Goal: Task Accomplishment & Management: Manage account settings

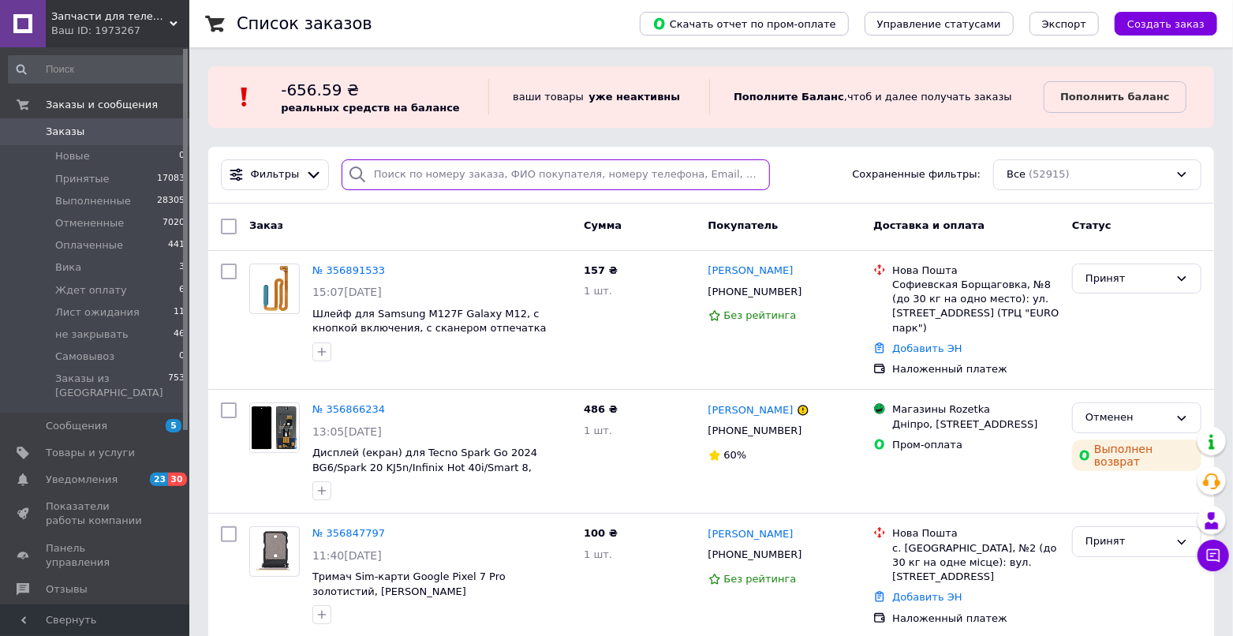
click at [400, 185] on input "search" at bounding box center [556, 174] width 429 height 31
paste input "356834923"
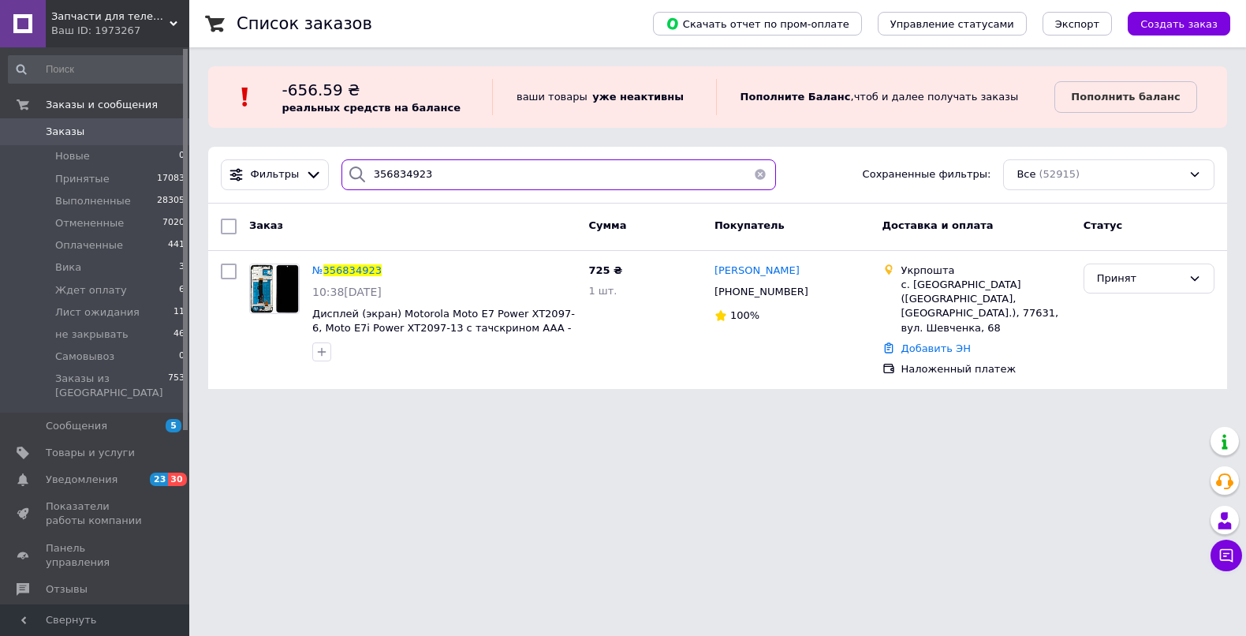
type input "356834923"
drag, startPoint x: 461, startPoint y: 174, endPoint x: 302, endPoint y: 148, distance: 161.6
click at [302, 148] on div "Фильтры 356834923 Сохраненные фильтры: Все (52915)" at bounding box center [717, 175] width 1019 height 57
click at [355, 267] on span "356834923" at bounding box center [352, 270] width 58 height 12
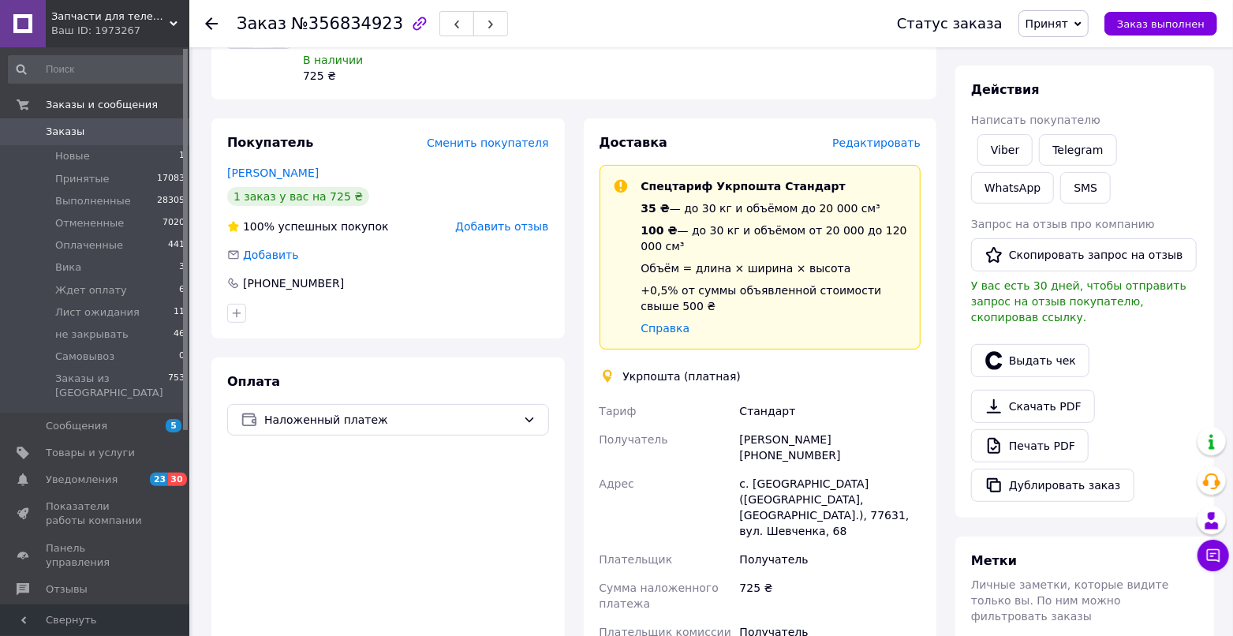
scroll to position [263, 0]
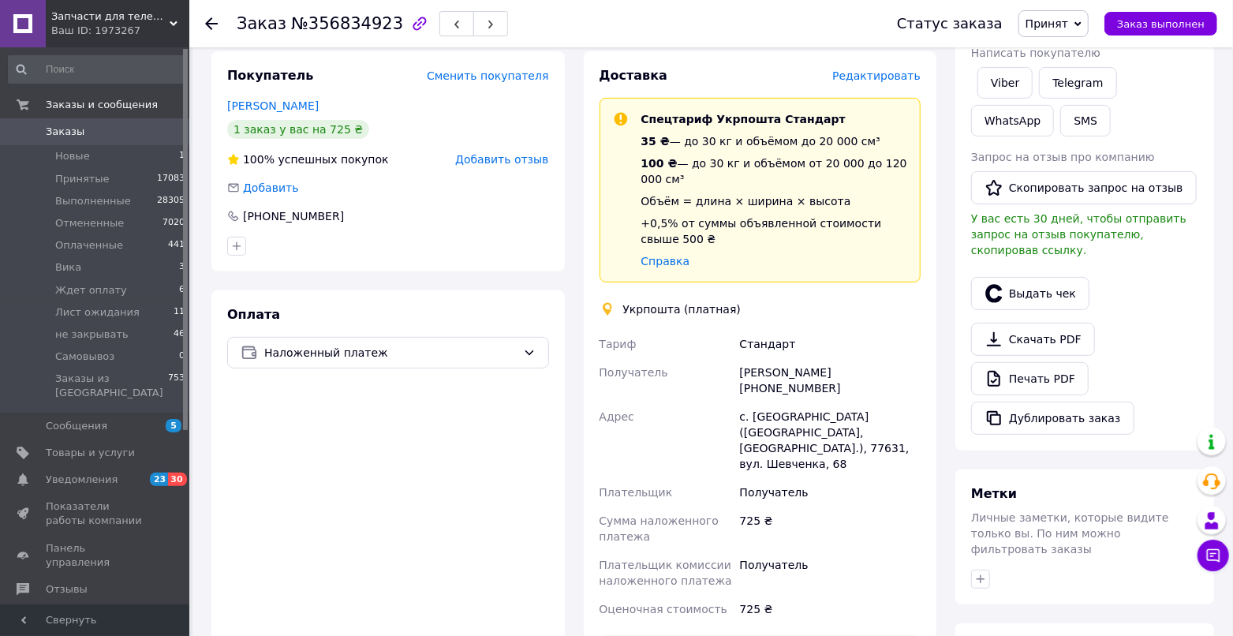
click at [107, 133] on span "Заказы" at bounding box center [96, 132] width 100 height 14
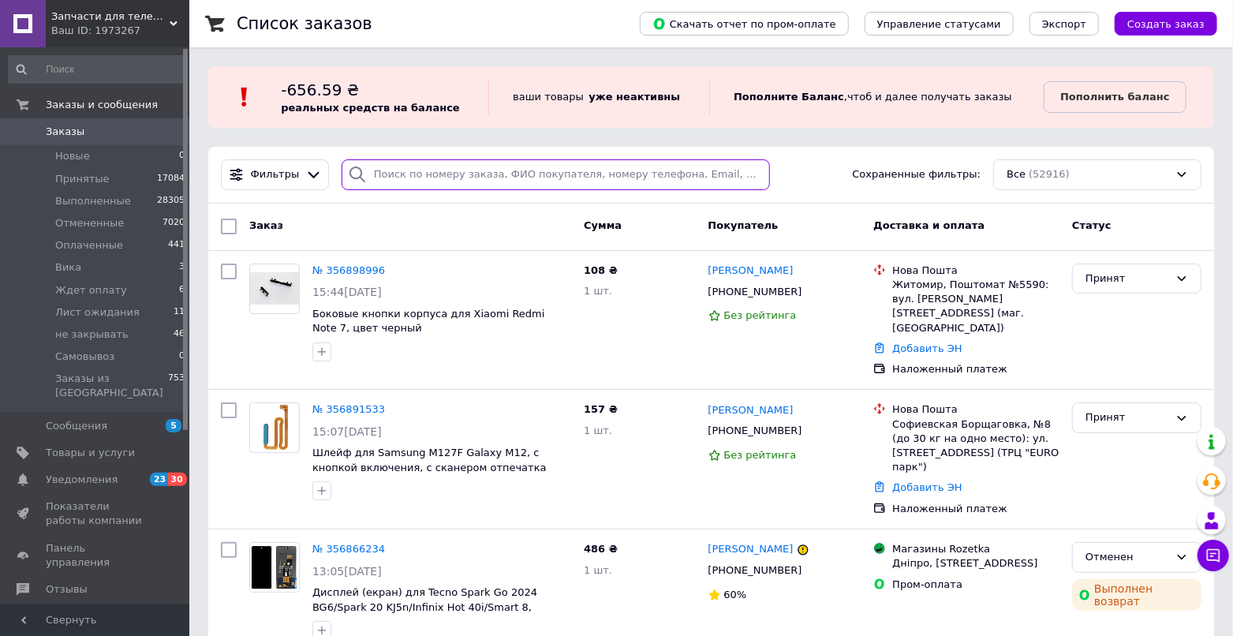
click at [416, 179] on input "search" at bounding box center [556, 174] width 429 height 31
paste input "356489793"
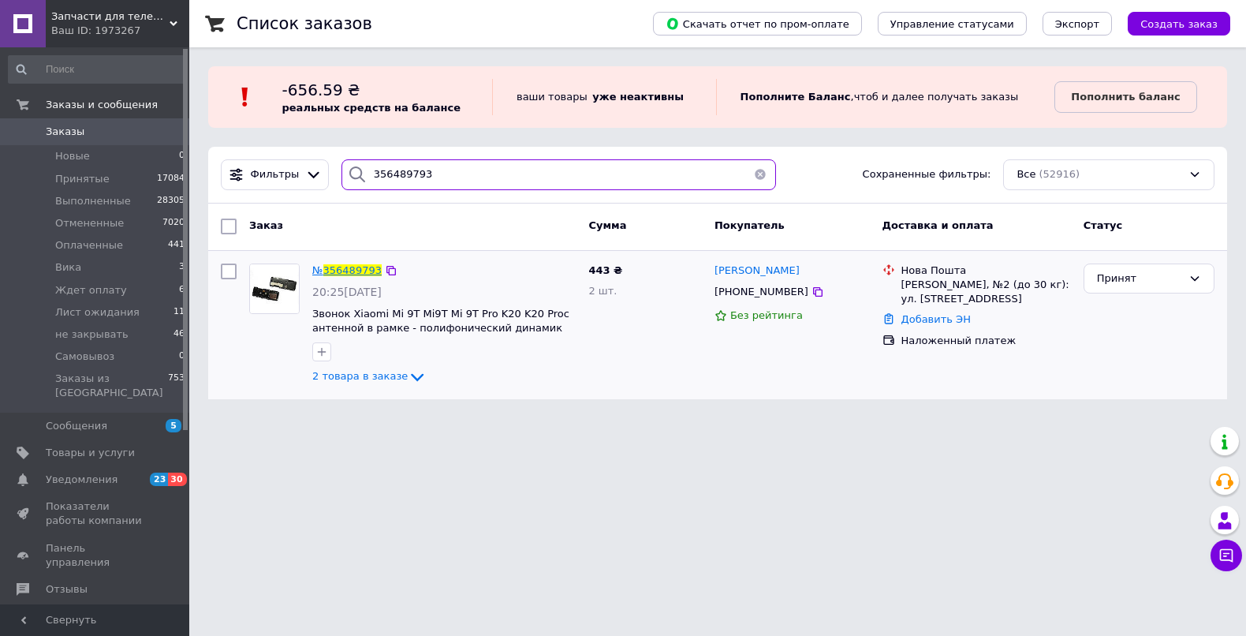
type input "356489793"
click at [356, 268] on span "356489793" at bounding box center [352, 270] width 58 height 12
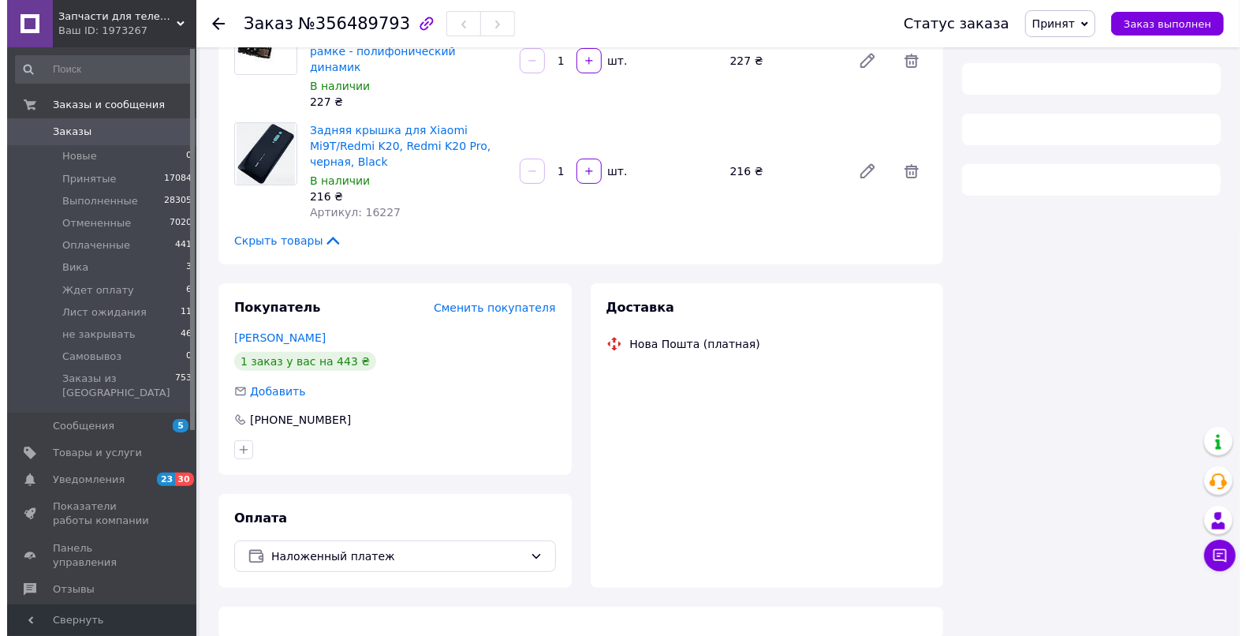
scroll to position [174, 0]
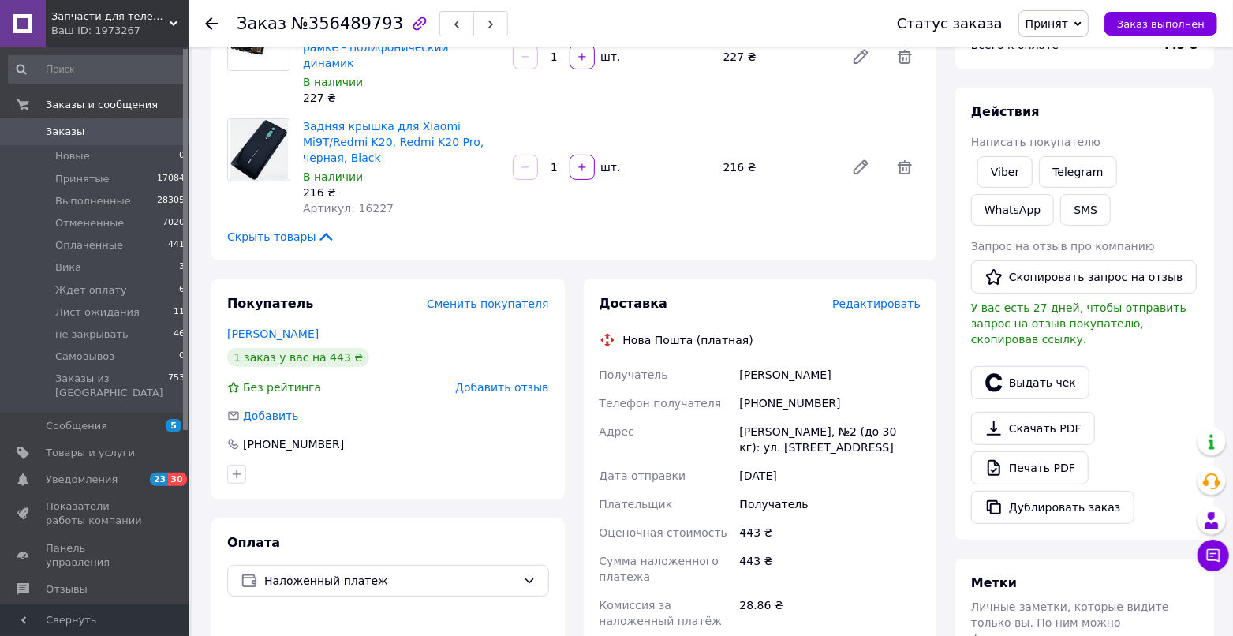
click at [857, 297] on span "Редактировать" at bounding box center [876, 303] width 88 height 13
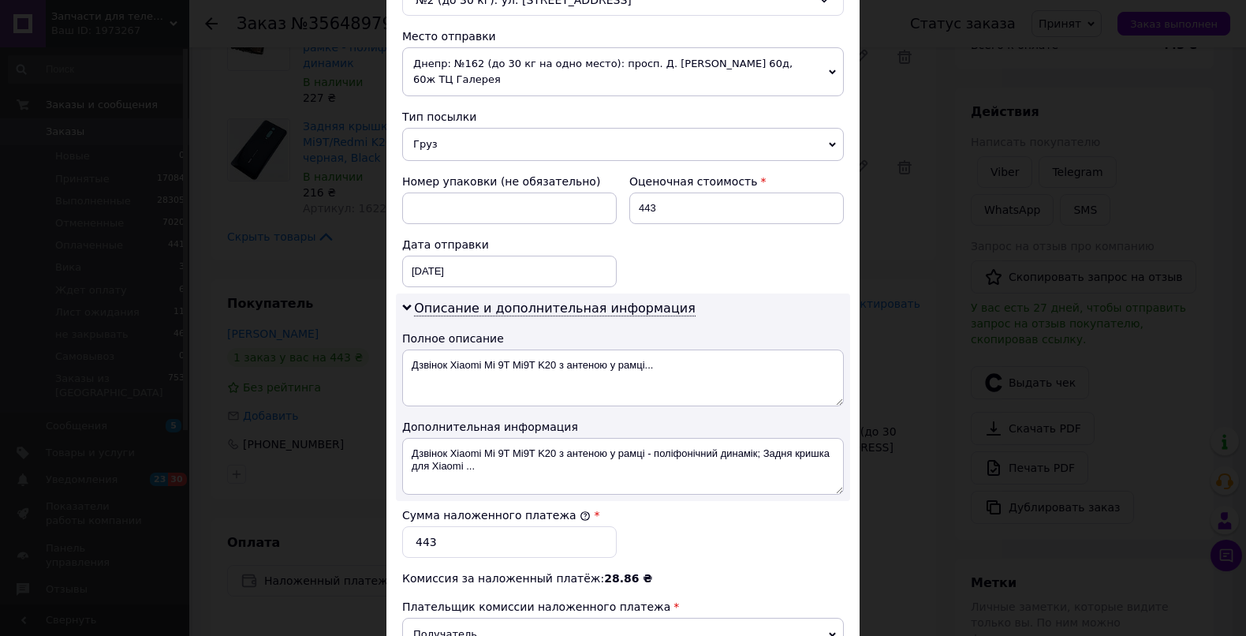
scroll to position [525, 0]
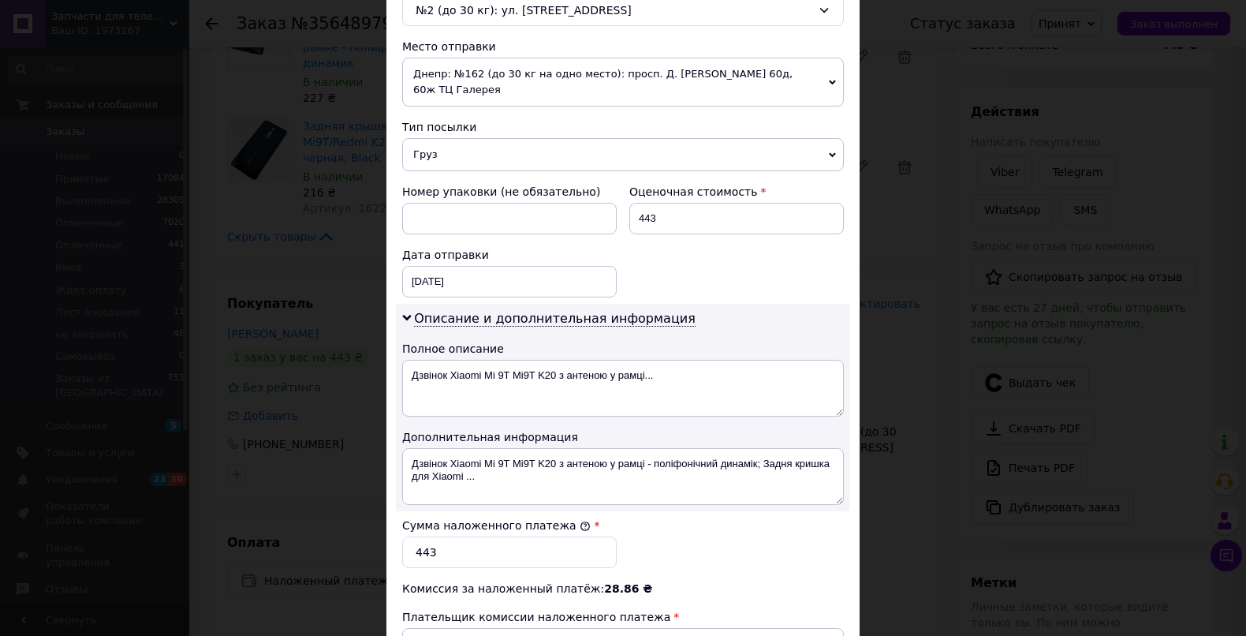
click at [450, 140] on span "Груз" at bounding box center [623, 154] width 442 height 33
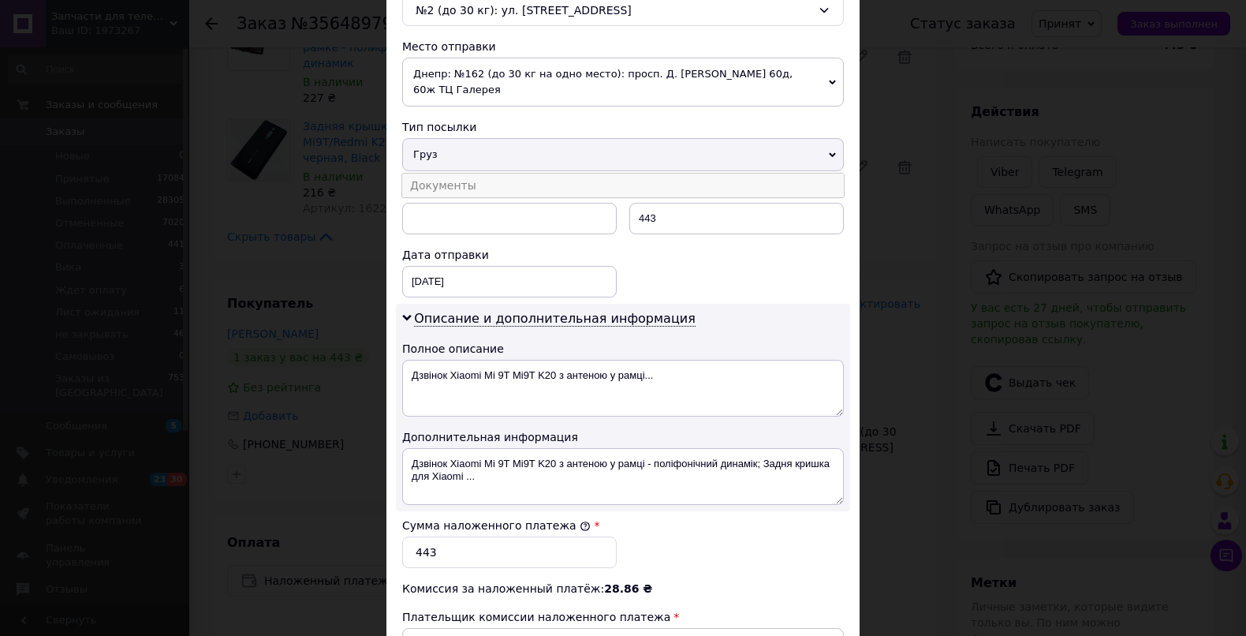
click at [448, 174] on li "Документы" at bounding box center [623, 186] width 442 height 24
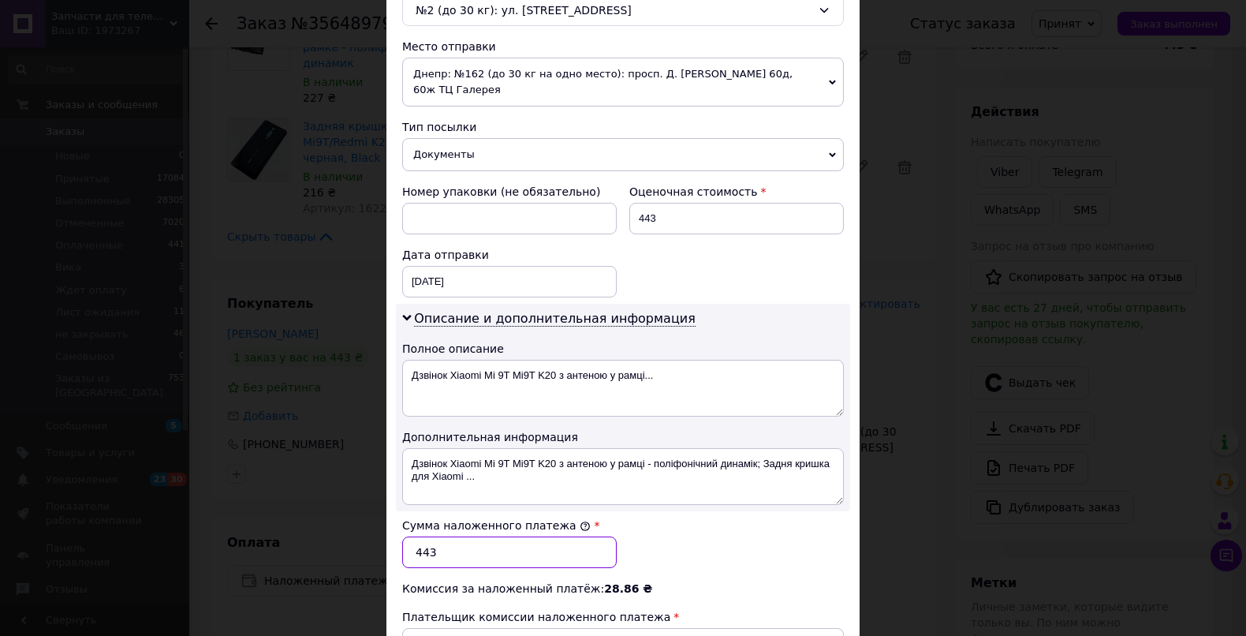
click at [472, 548] on input "443" at bounding box center [509, 552] width 215 height 32
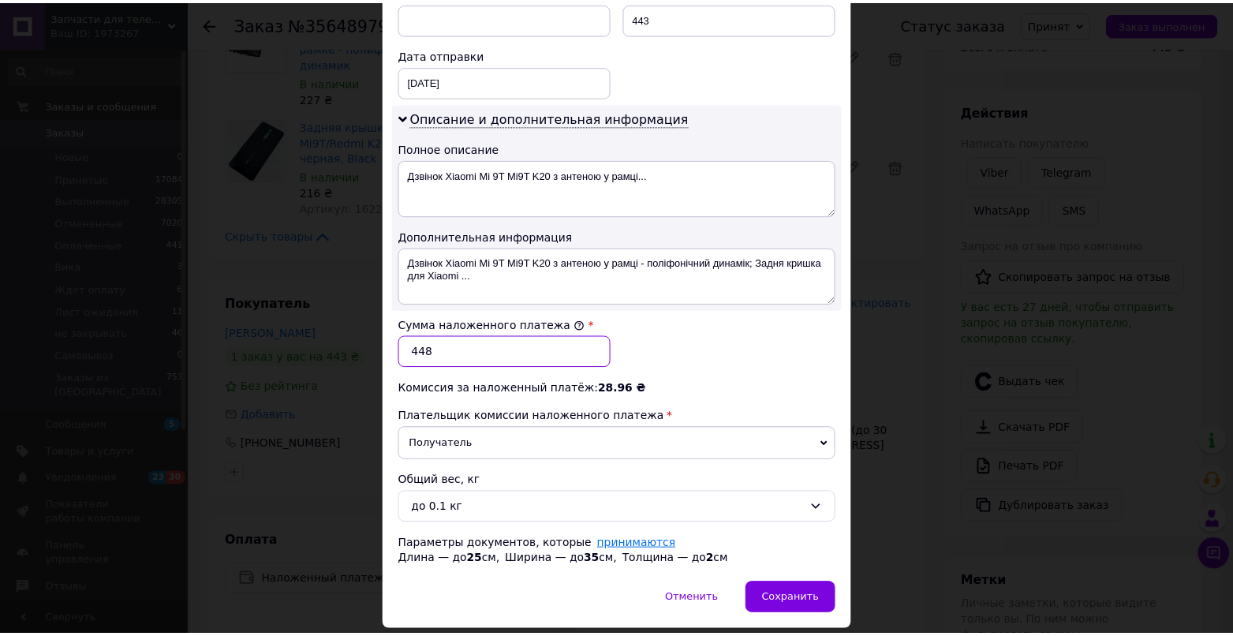
scroll to position [763, 0]
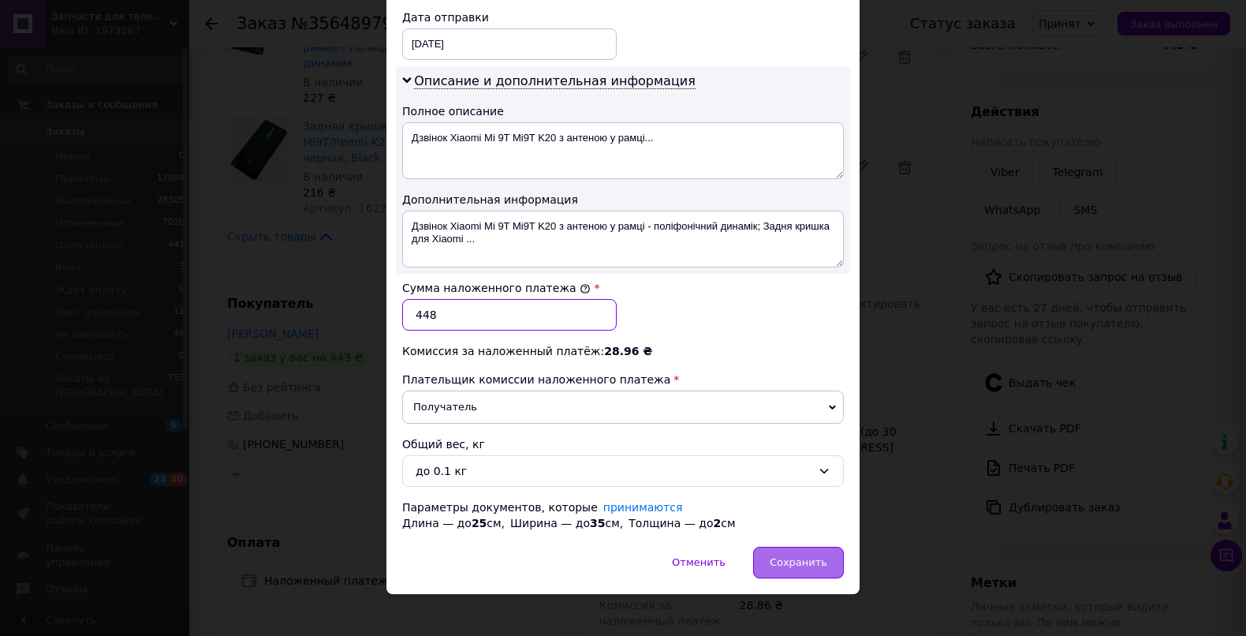
type input "448"
click at [780, 556] on span "Сохранить" at bounding box center [799, 562] width 58 height 12
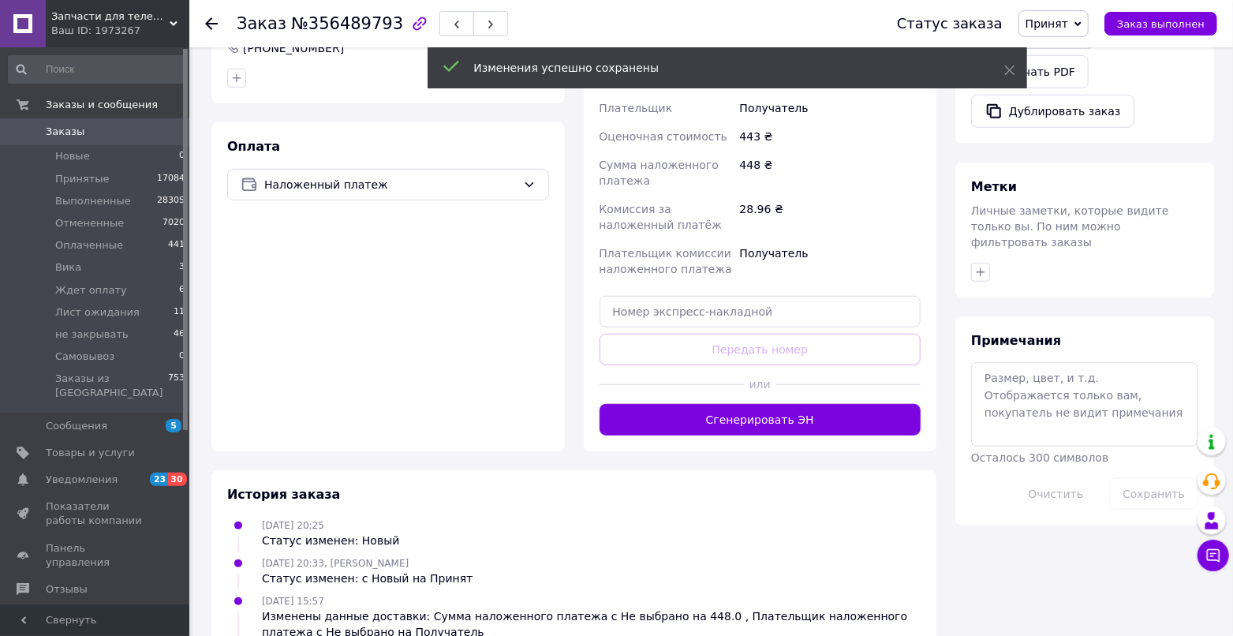
scroll to position [614, 0]
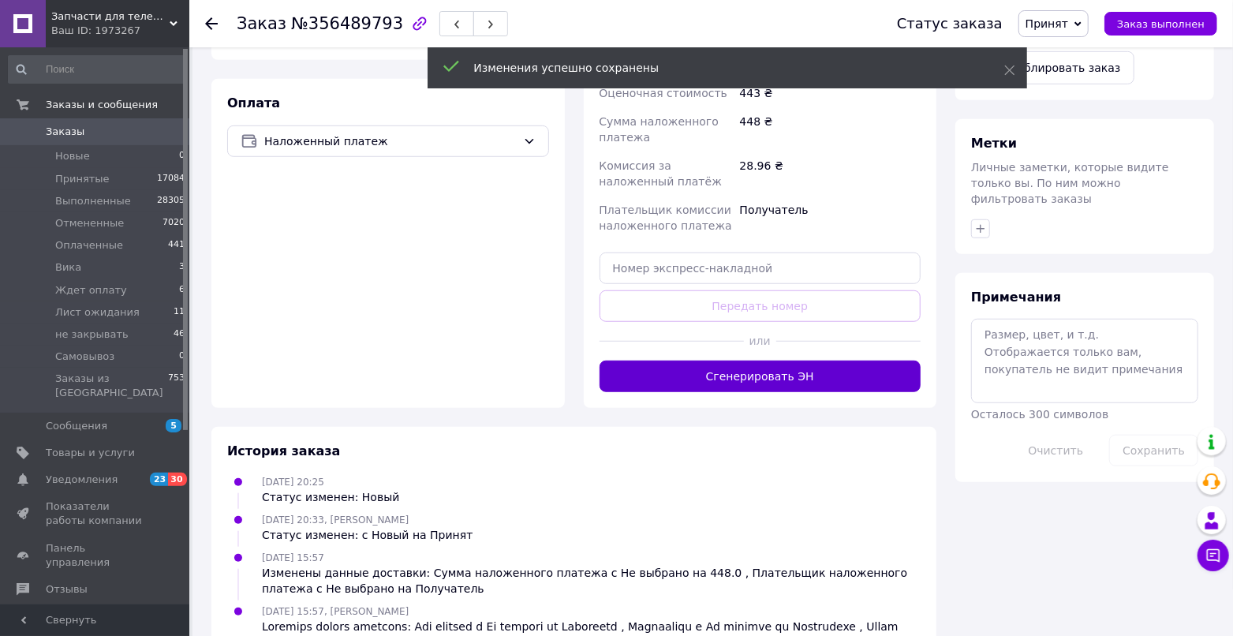
click at [746, 360] on button "Сгенерировать ЭН" at bounding box center [760, 376] width 322 height 32
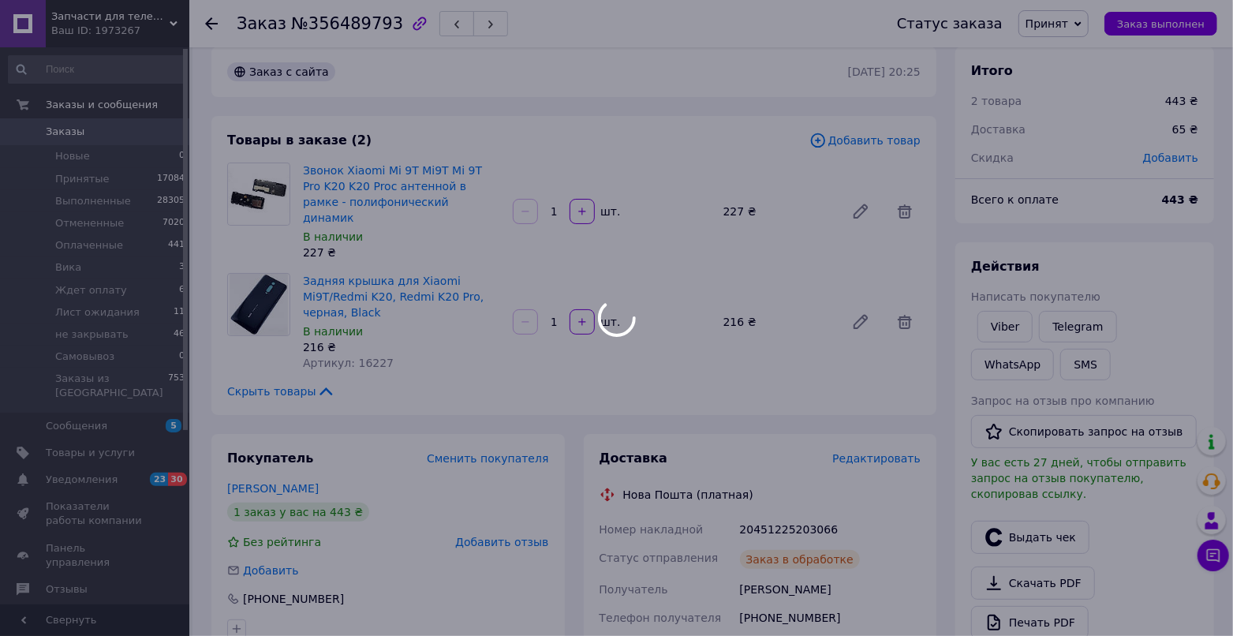
scroll to position [47, 0]
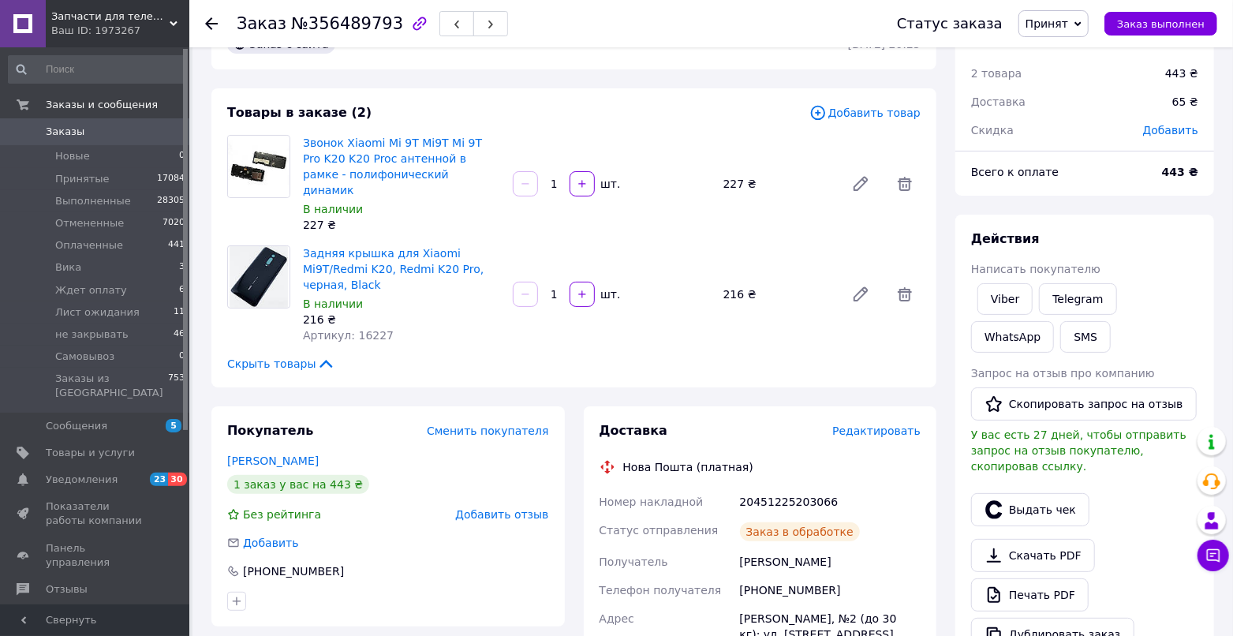
click at [759, 487] on div "20451225203066" at bounding box center [830, 501] width 187 height 28
copy div "20451225203066"
click at [109, 129] on span "Заказы" at bounding box center [96, 132] width 100 height 14
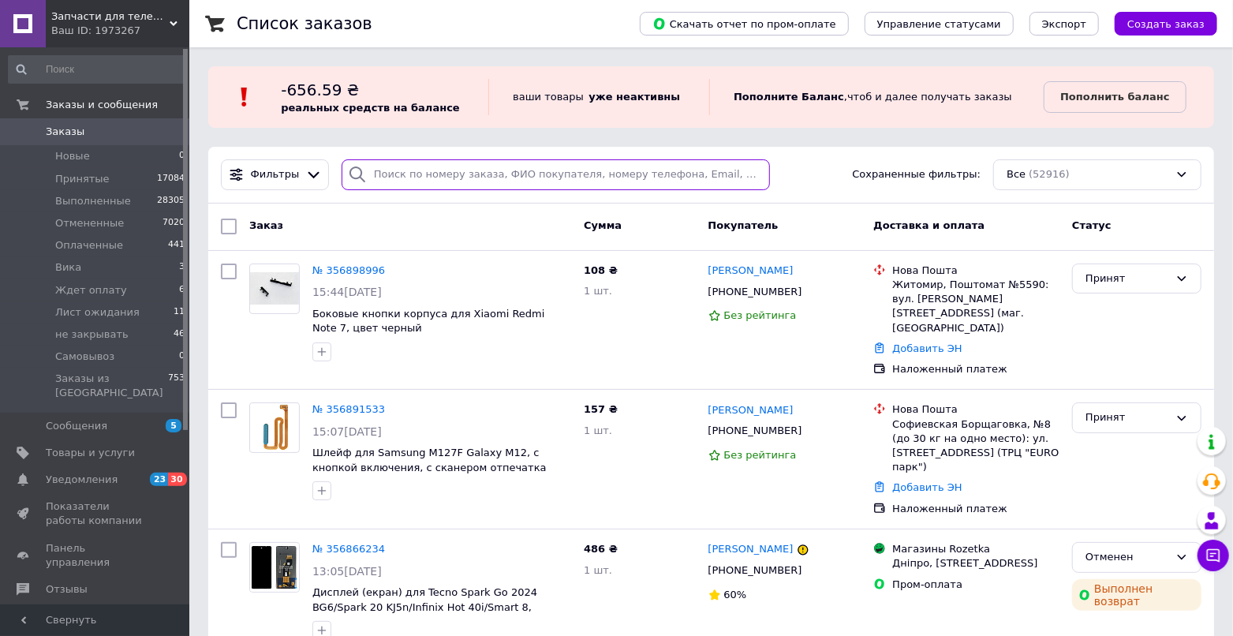
click at [454, 181] on input "search" at bounding box center [556, 174] width 429 height 31
paste input "356774963"
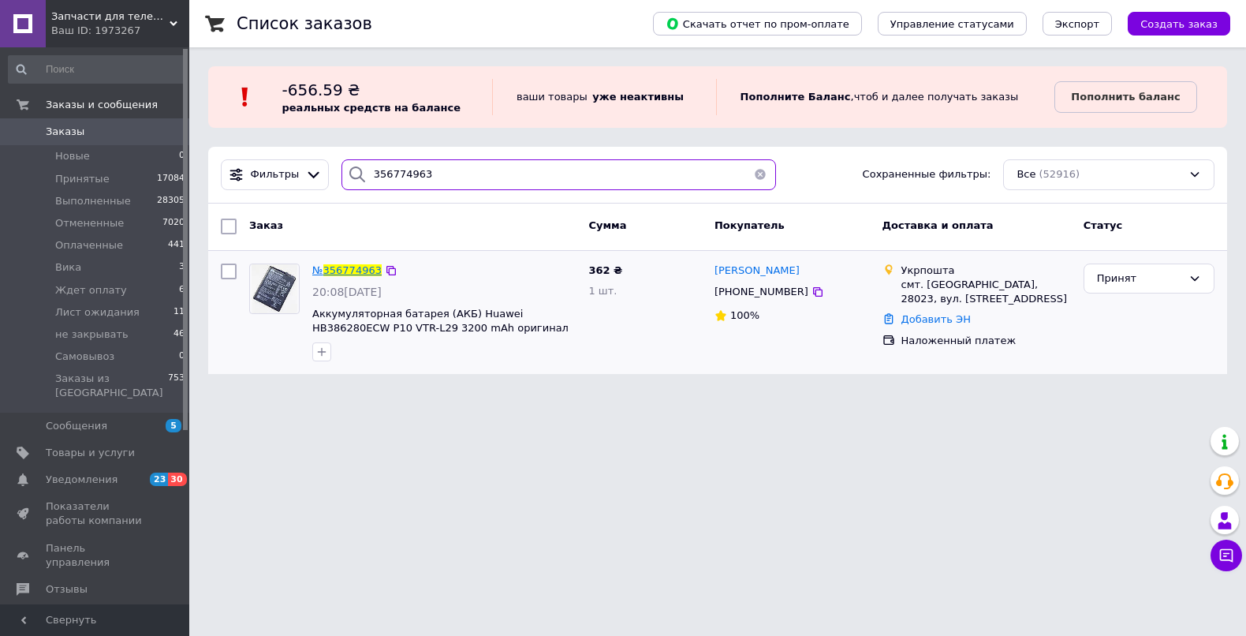
type input "356774963"
click at [354, 266] on span "356774963" at bounding box center [352, 270] width 58 height 12
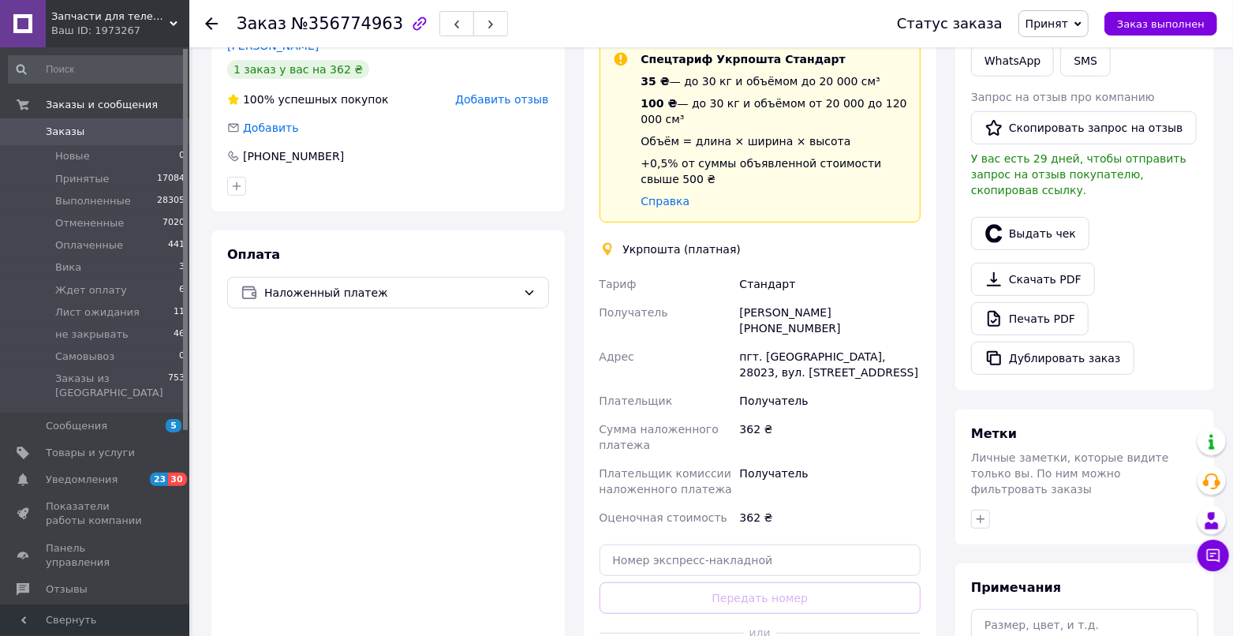
scroll to position [330, 0]
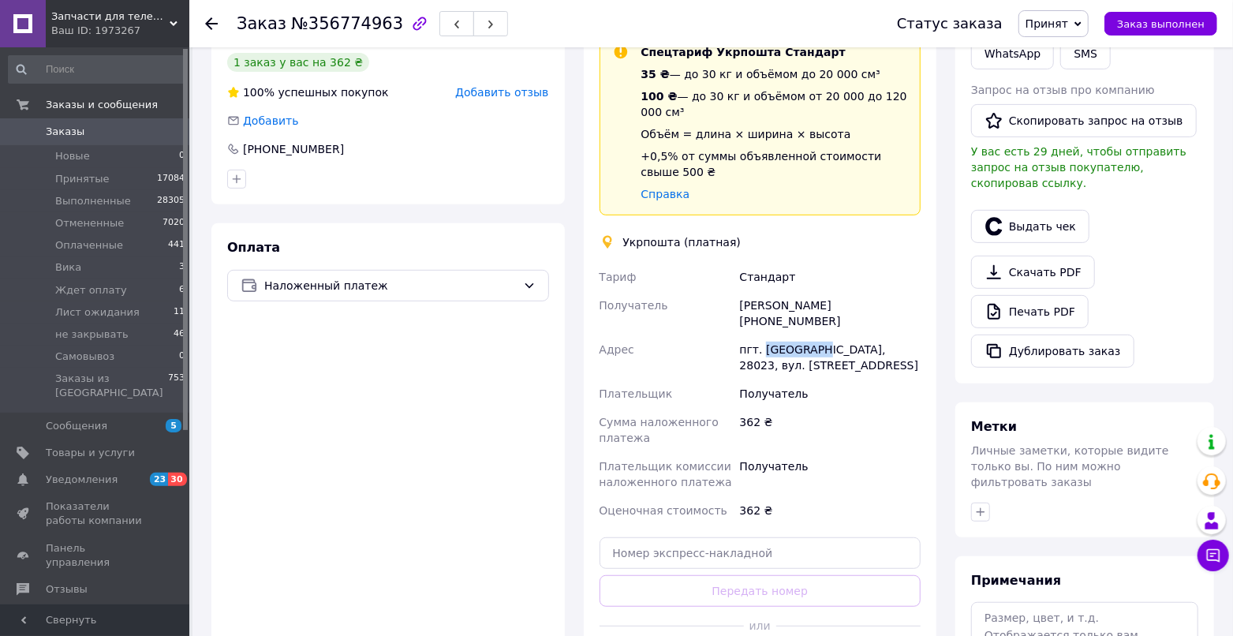
drag, startPoint x: 818, startPoint y: 331, endPoint x: 764, endPoint y: 330, distance: 53.6
click at [764, 335] on div "пгт. [GEOGRAPHIC_DATA], 28023, вул. [STREET_ADDRESS]" at bounding box center [830, 357] width 187 height 44
copy div "[GEOGRAPHIC_DATA]"
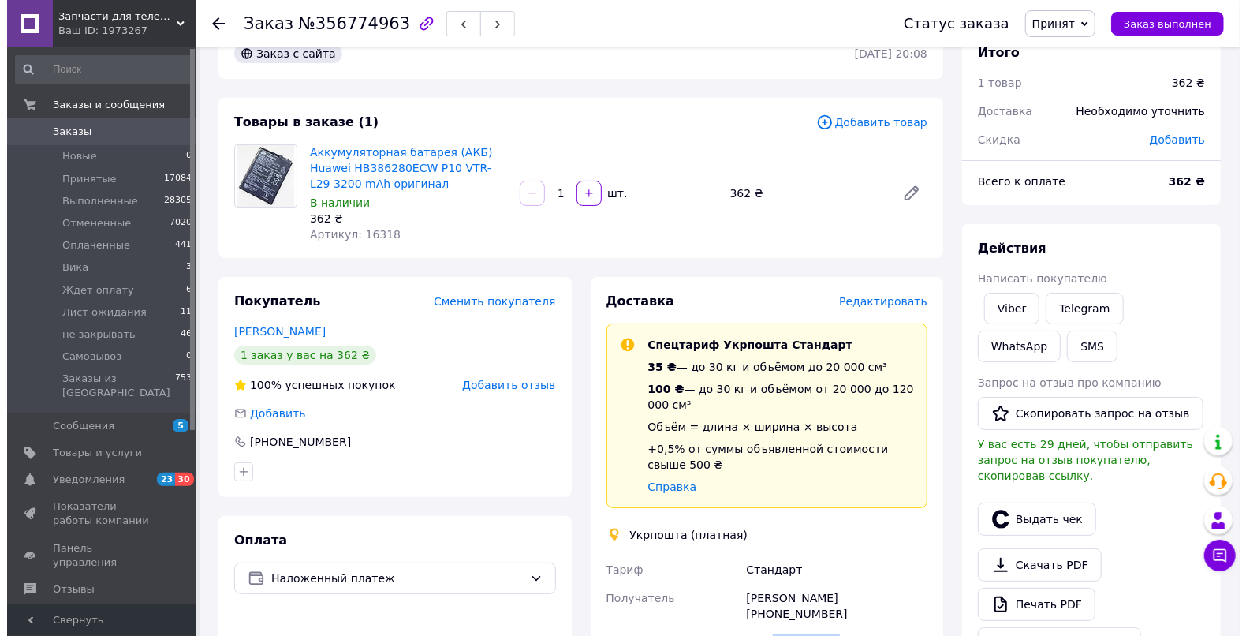
scroll to position [12, 0]
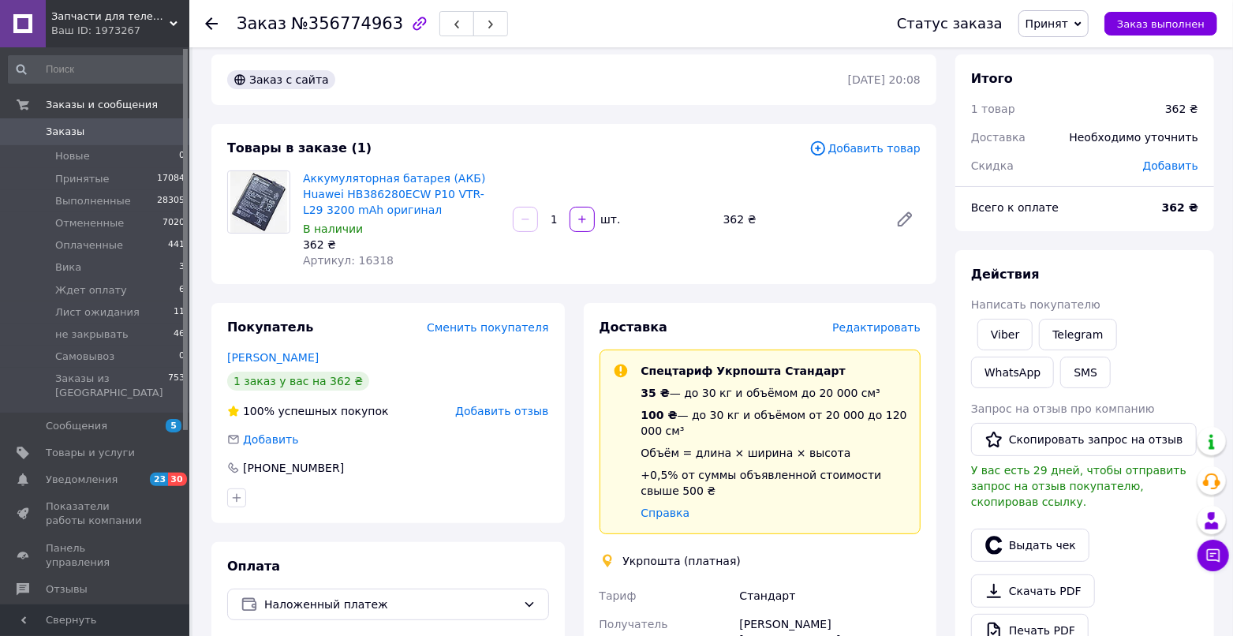
click at [859, 324] on span "Редактировать" at bounding box center [876, 327] width 88 height 13
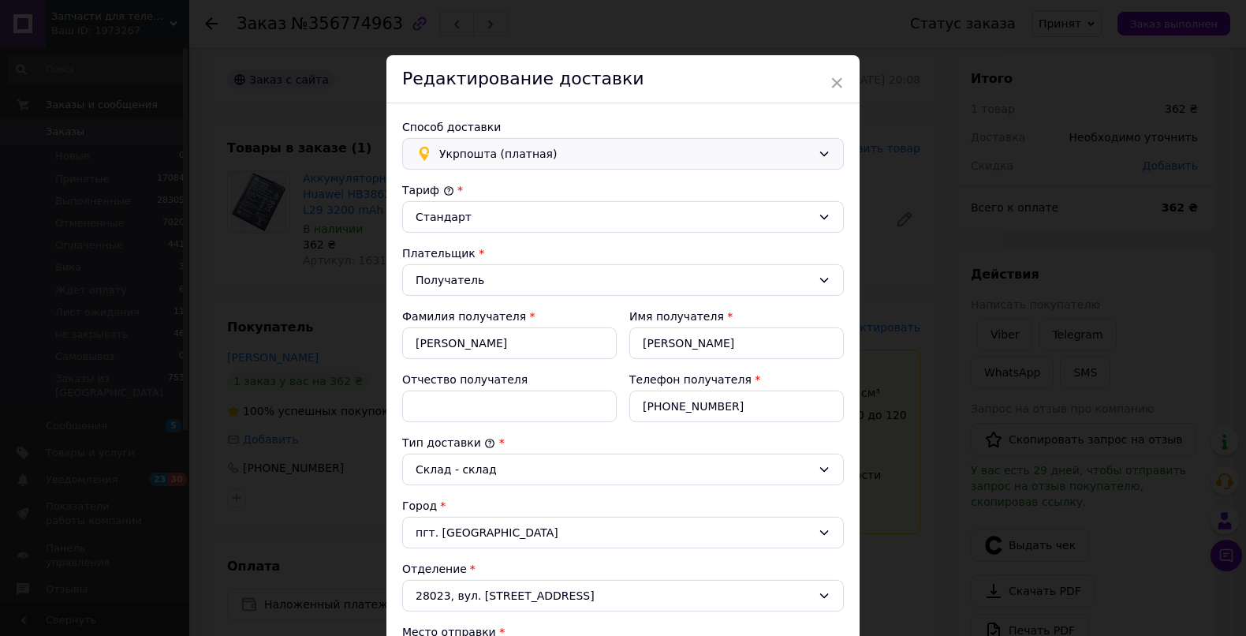
click at [502, 155] on span "Укрпошта (платная)" at bounding box center [625, 153] width 372 height 17
click at [486, 181] on span "Нова Пошта (платная)" at bounding box center [634, 188] width 391 height 16
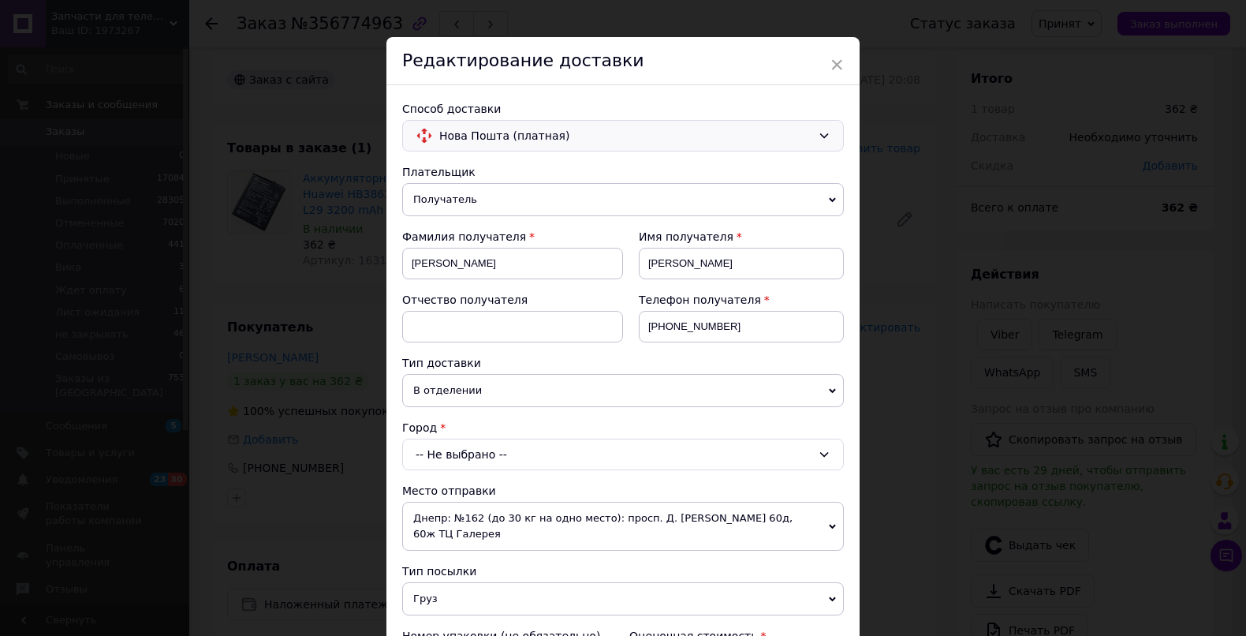
scroll to position [39, 0]
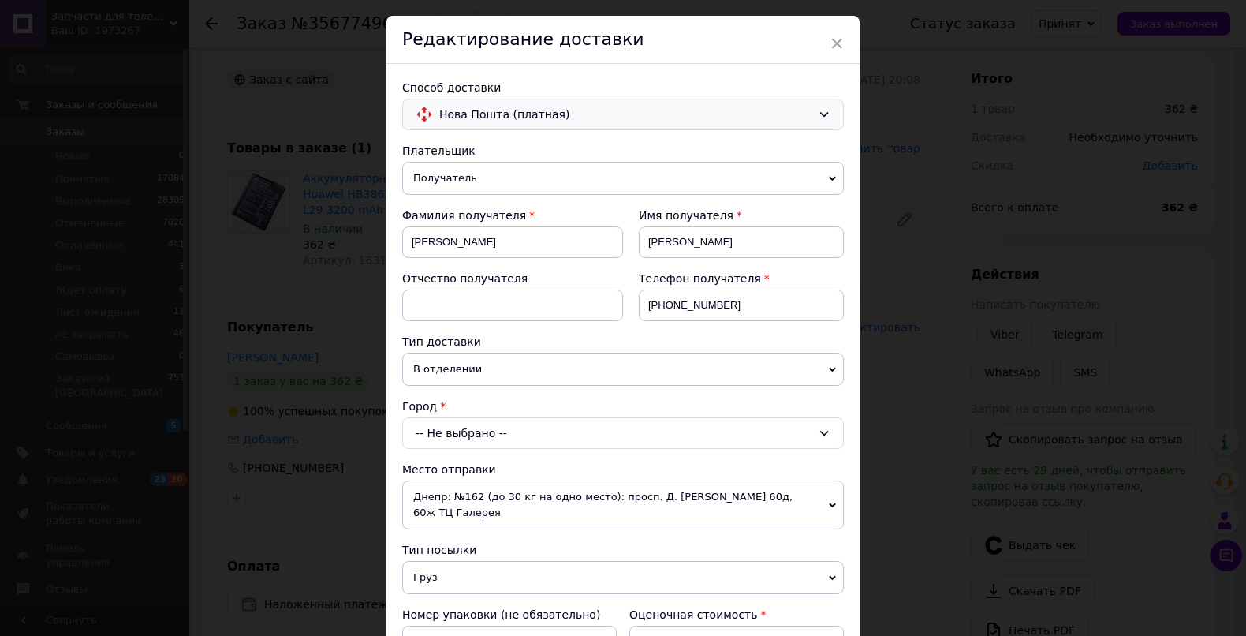
click at [458, 425] on div "-- Не выбрано --" at bounding box center [623, 433] width 442 height 32
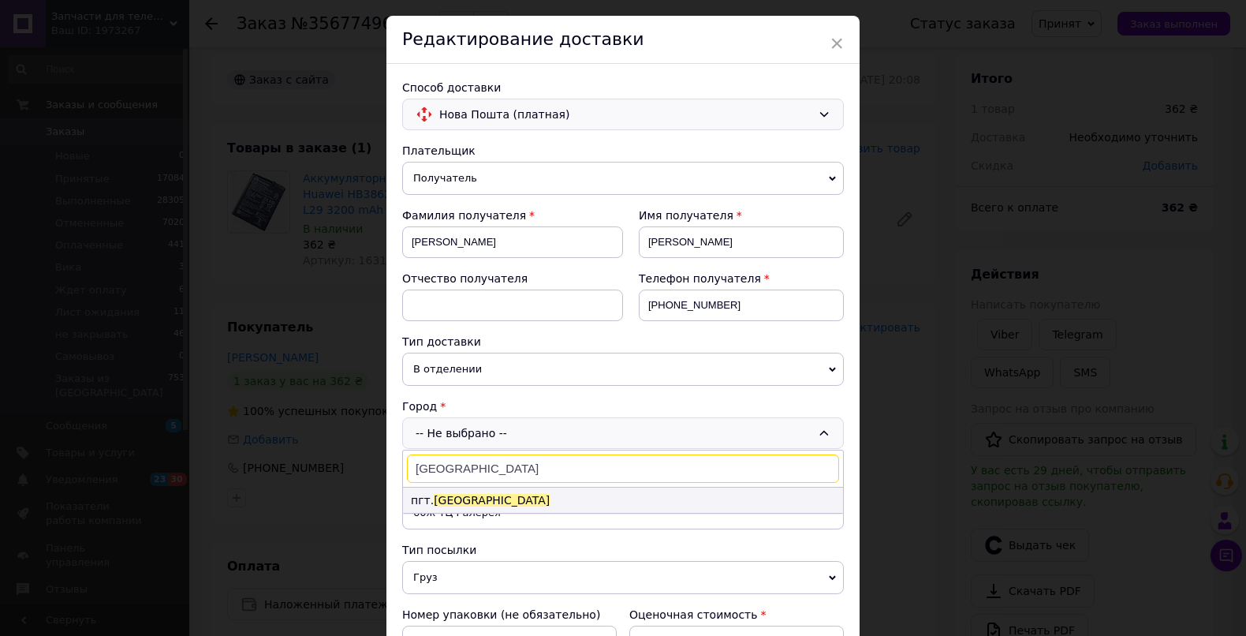
type input "[GEOGRAPHIC_DATA]"
click at [457, 494] on span "[GEOGRAPHIC_DATA]" at bounding box center [492, 500] width 116 height 13
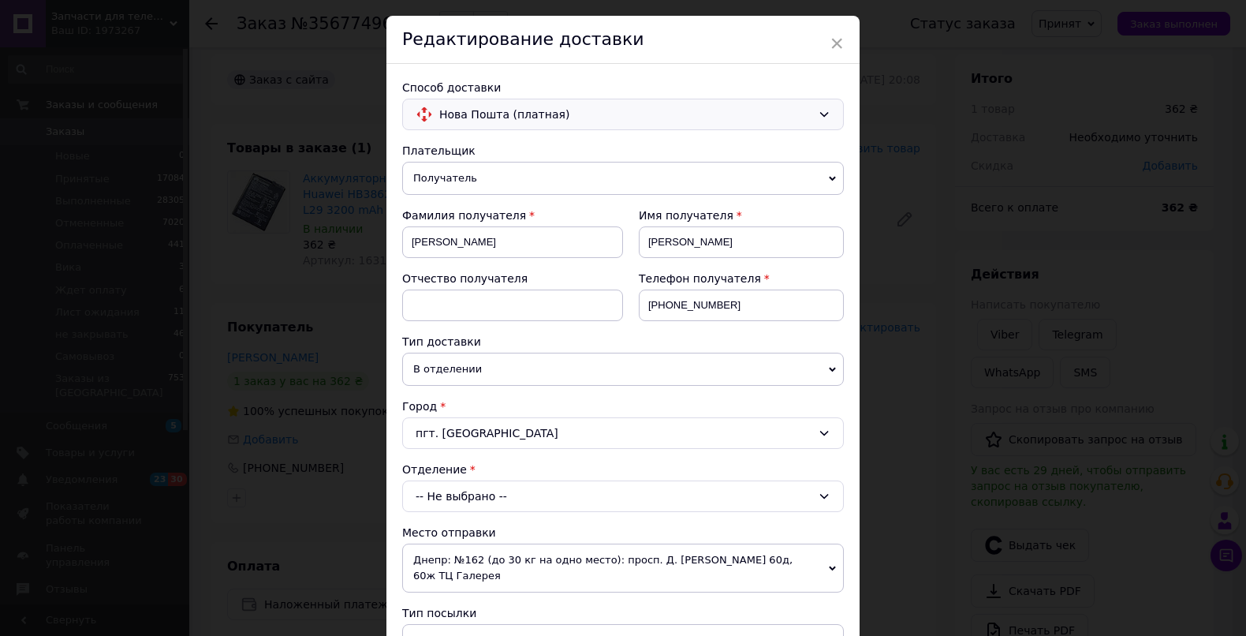
click at [447, 489] on div "-- Не выбрано --" at bounding box center [623, 496] width 442 height 32
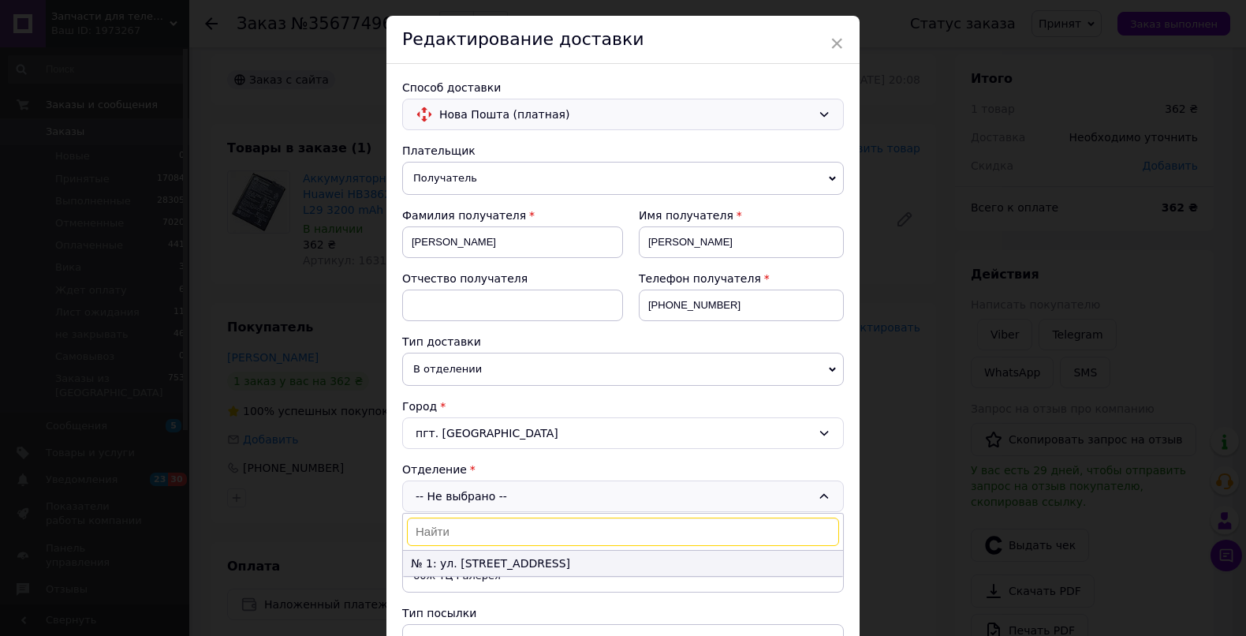
click at [441, 551] on li "№ 1: ул. [STREET_ADDRESS]" at bounding box center [623, 563] width 440 height 25
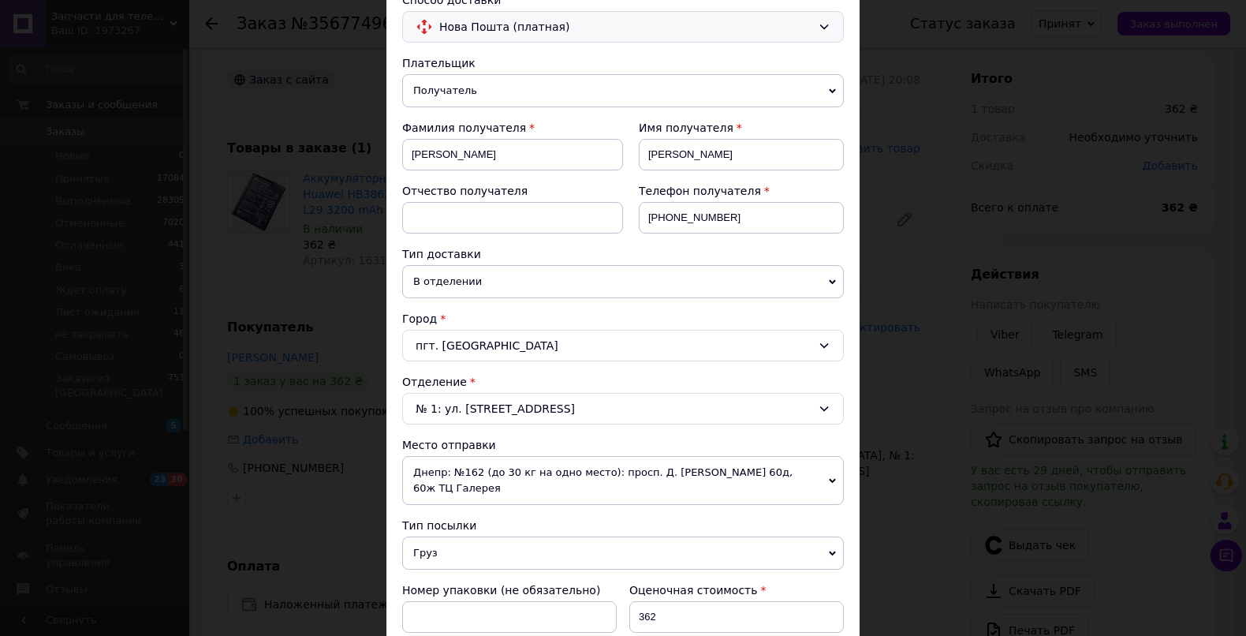
scroll to position [156, 0]
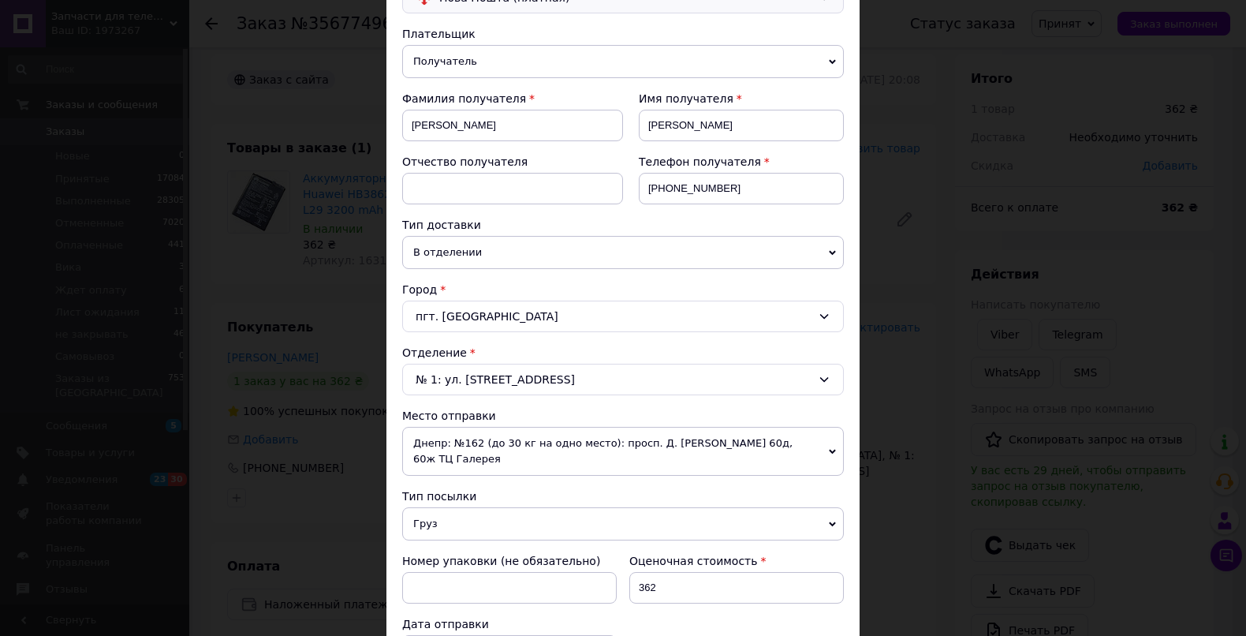
click at [435, 513] on span "Груз" at bounding box center [623, 523] width 442 height 33
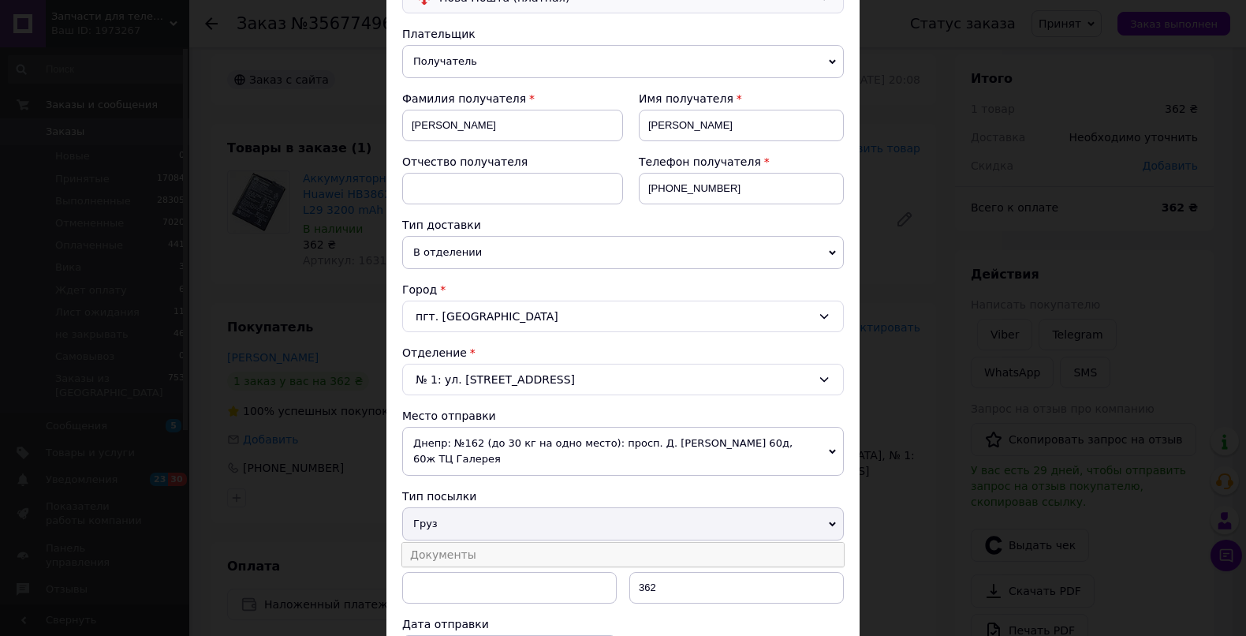
click at [440, 547] on li "Документы" at bounding box center [623, 555] width 442 height 24
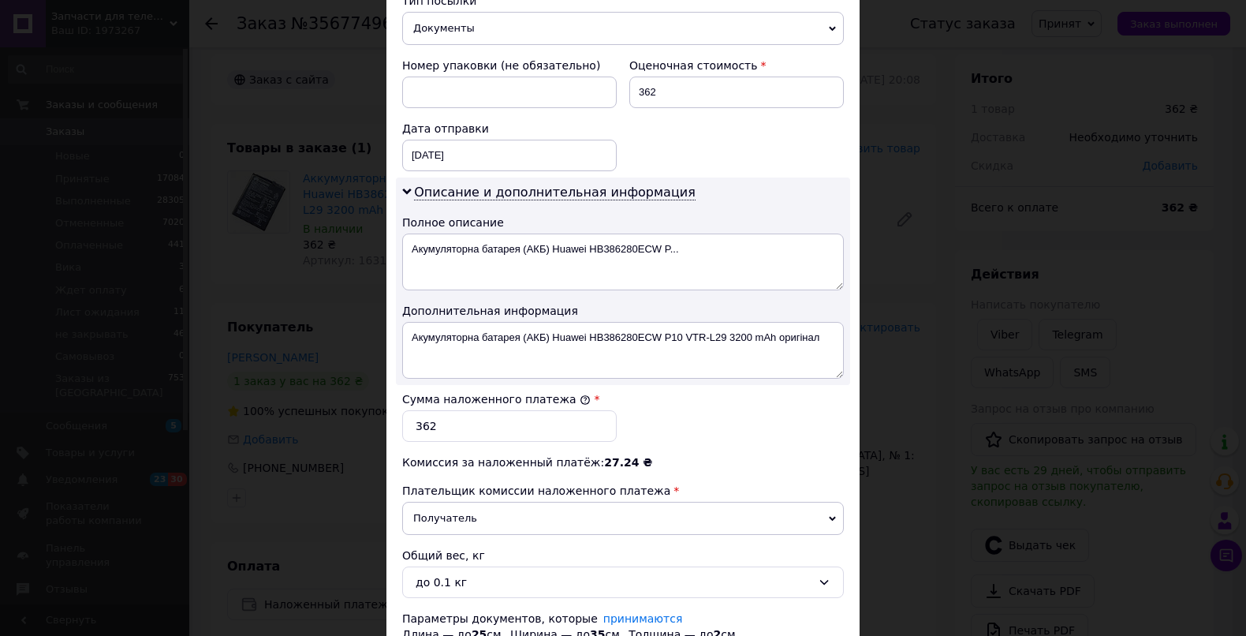
scroll to position [667, 0]
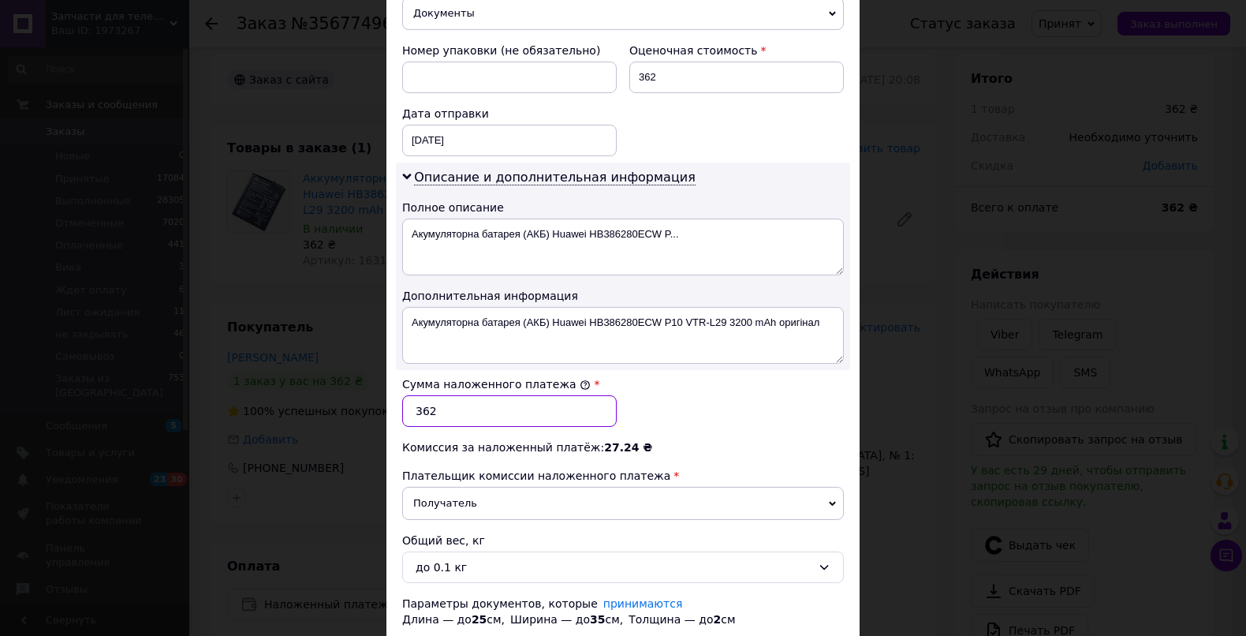
click at [478, 409] on input "362" at bounding box center [509, 411] width 215 height 32
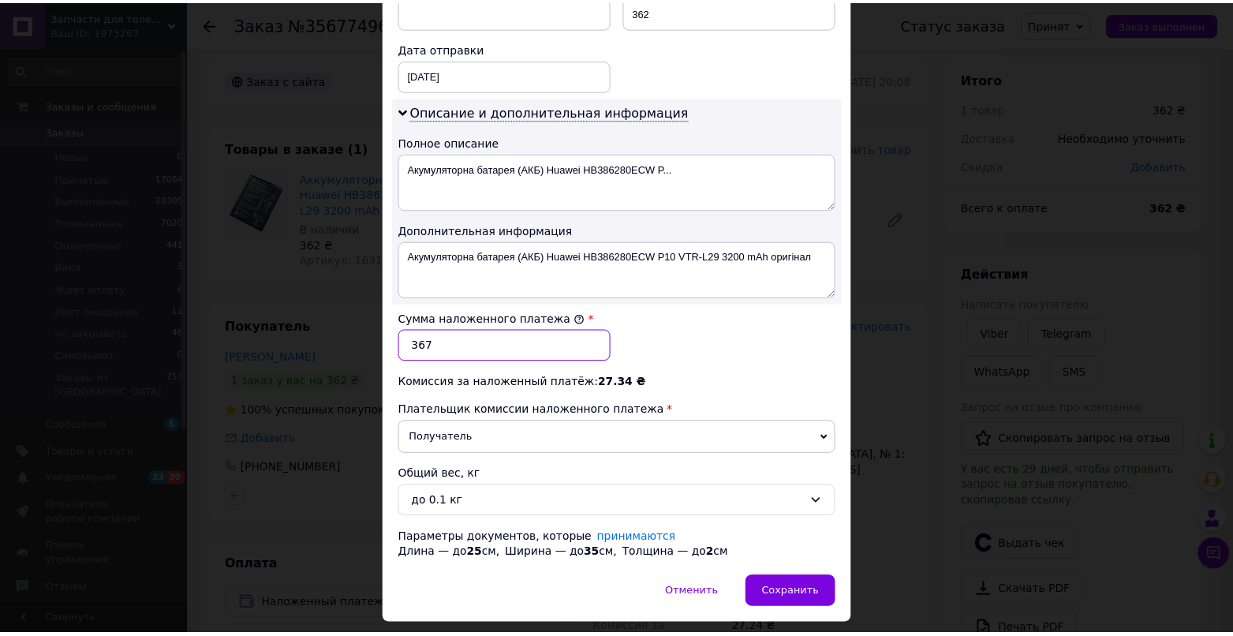
scroll to position [763, 0]
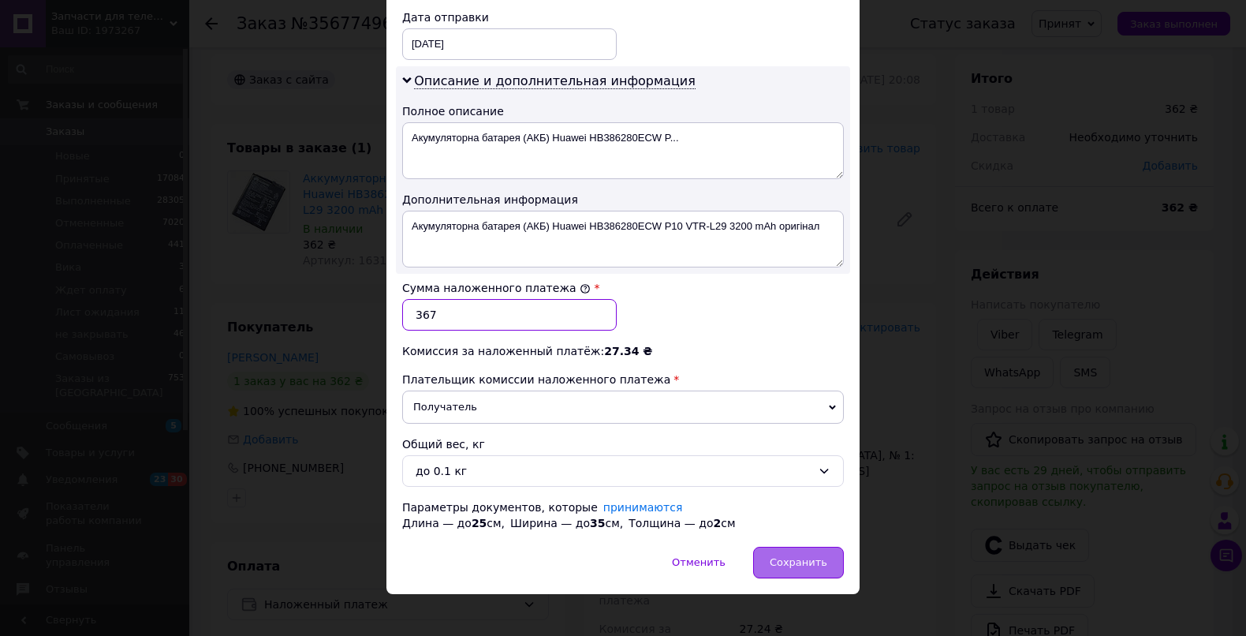
type input "367"
click at [784, 547] on div "Сохранить" at bounding box center [798, 563] width 91 height 32
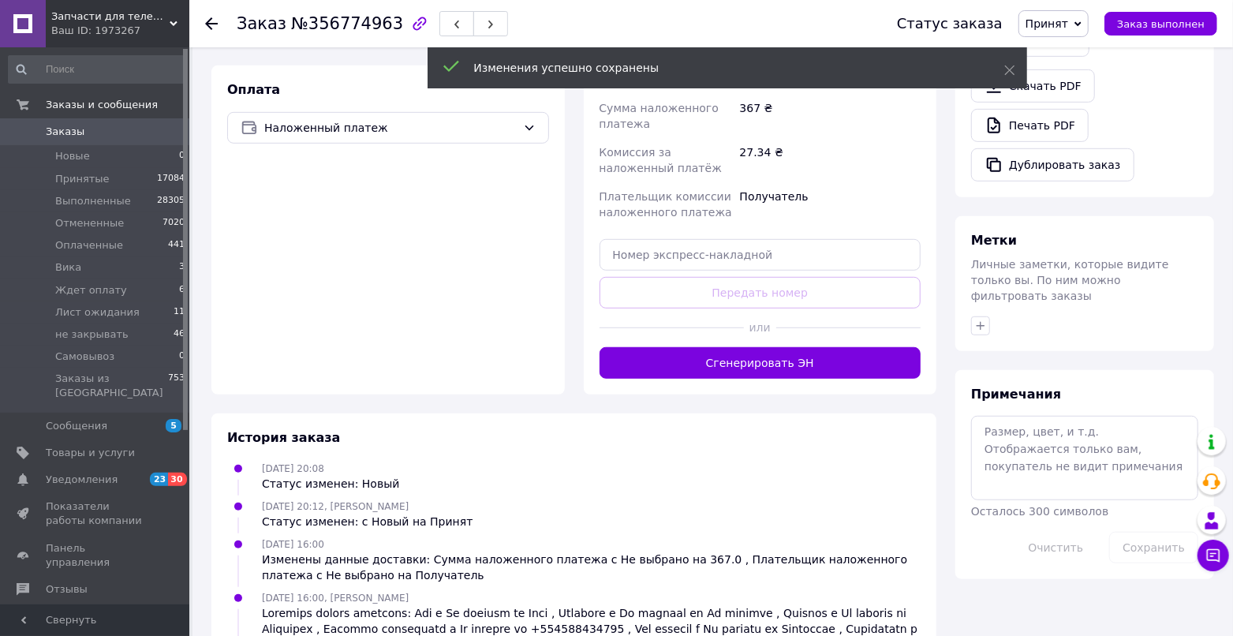
scroll to position [497, 0]
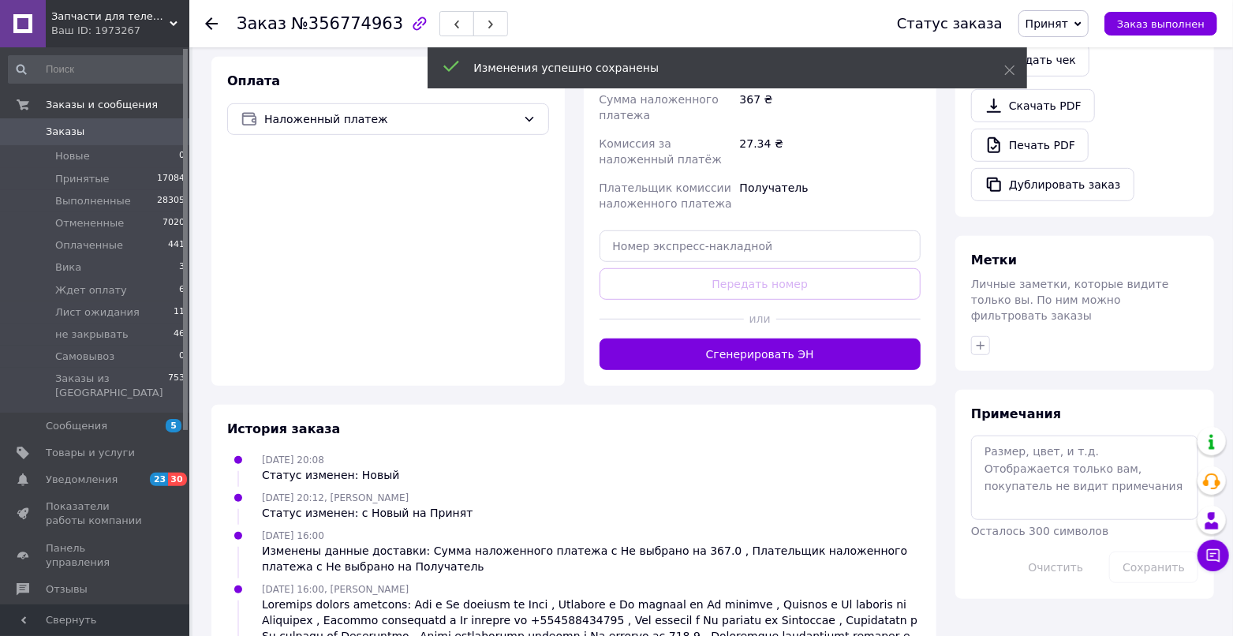
click at [701, 346] on button "Сгенерировать ЭН" at bounding box center [760, 354] width 322 height 32
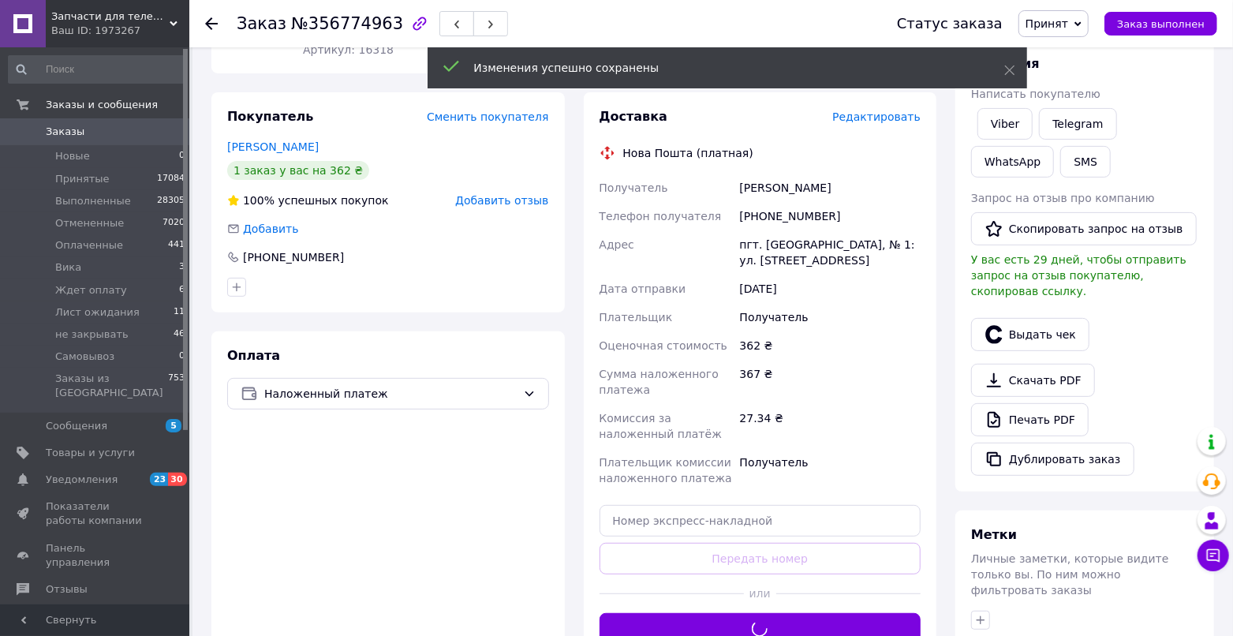
scroll to position [180, 0]
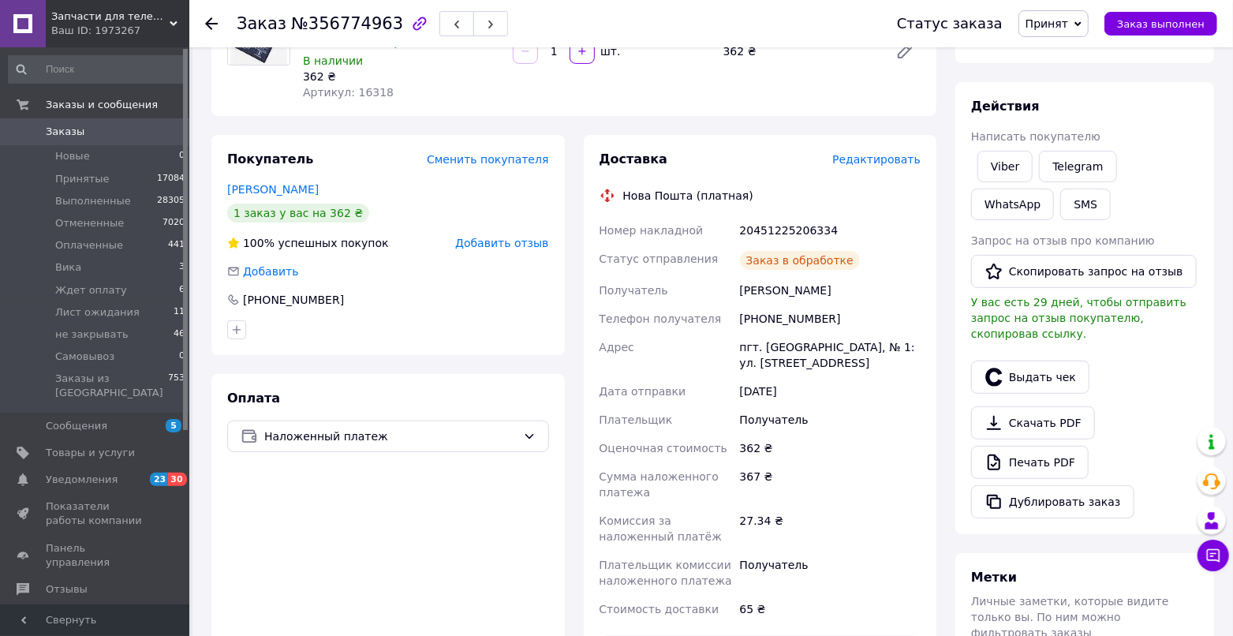
click at [758, 229] on div "20451225206334" at bounding box center [830, 230] width 187 height 28
copy div "20451225206334"
